Goal: Find specific page/section: Find specific page/section

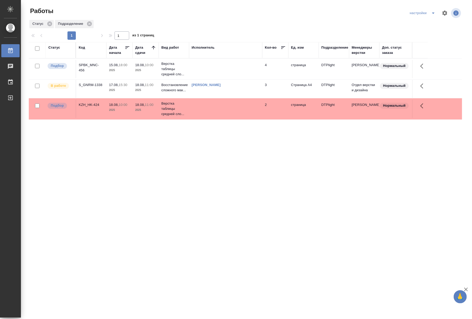
click at [95, 78] on td "S_GNRM-1338" at bounding box center [91, 69] width 30 height 18
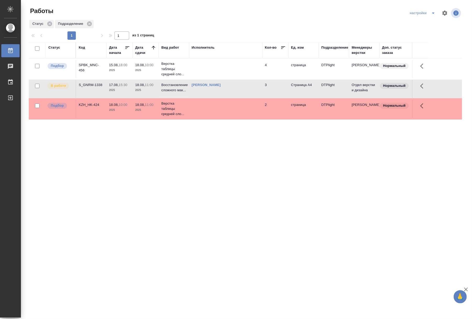
click at [95, 78] on td "S_GNRM-1338" at bounding box center [91, 69] width 30 height 18
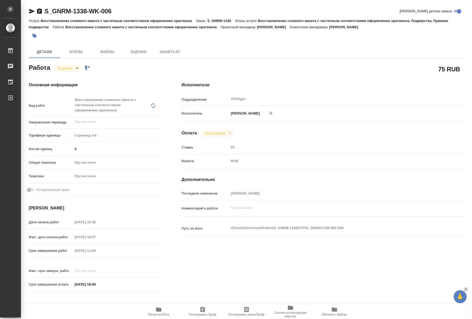
type textarea "x"
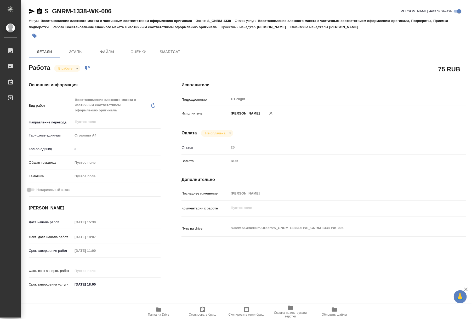
type textarea "x"
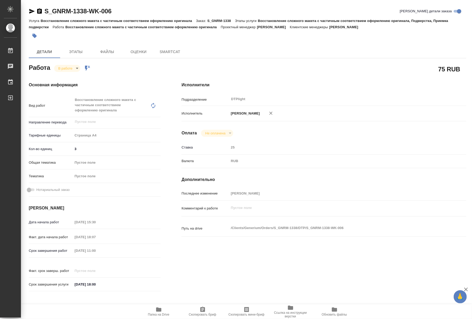
type textarea "x"
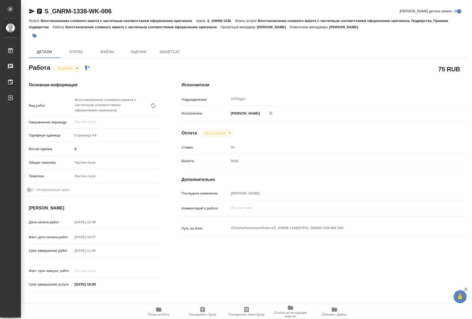
type textarea "x"
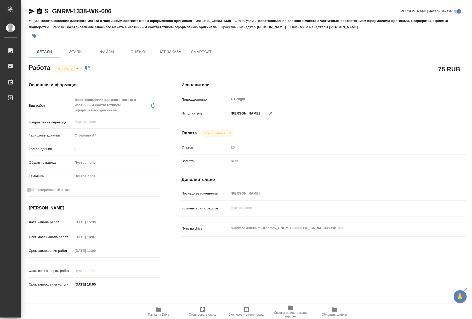
type textarea "x"
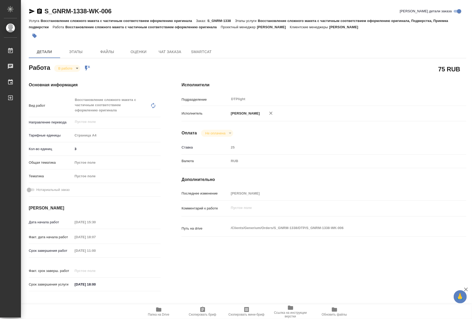
type textarea "x"
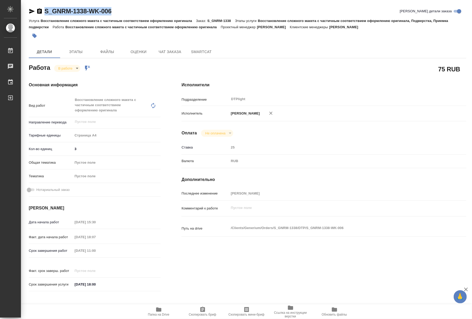
drag, startPoint x: 117, startPoint y: 13, endPoint x: 45, endPoint y: 14, distance: 71.7
click at [45, 14] on div "S_GNRM-1338-WK-006 [PERSON_NAME] детали заказа" at bounding box center [248, 11] width 438 height 8
copy link "S_GNRM-1338-WK-006"
